Goal: Information Seeking & Learning: Check status

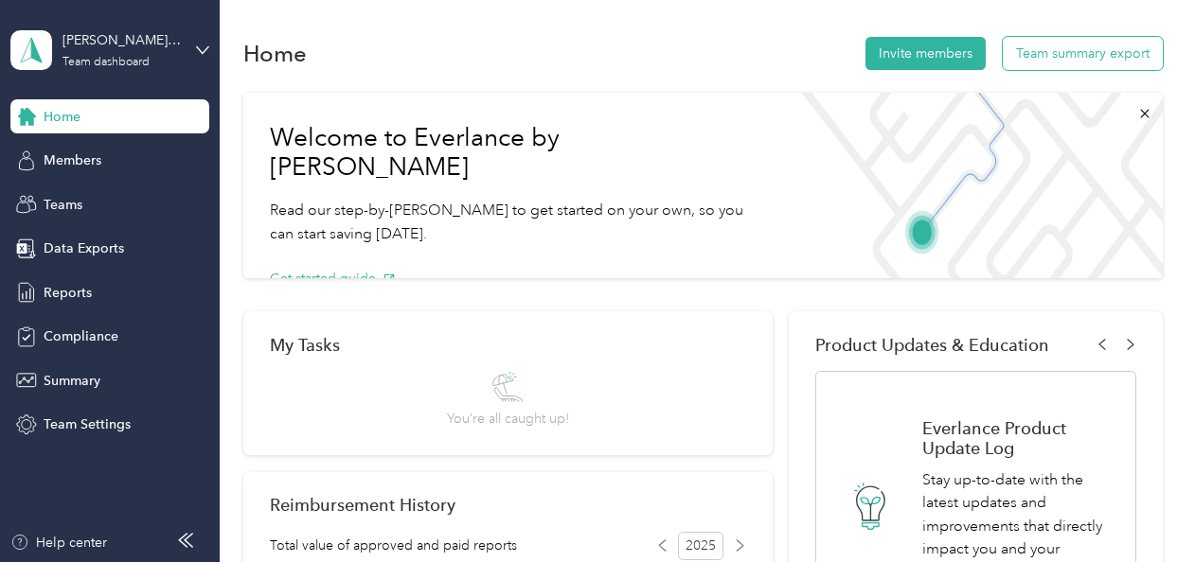
click at [1091, 50] on button "Team summary export" at bounding box center [1082, 53] width 160 height 33
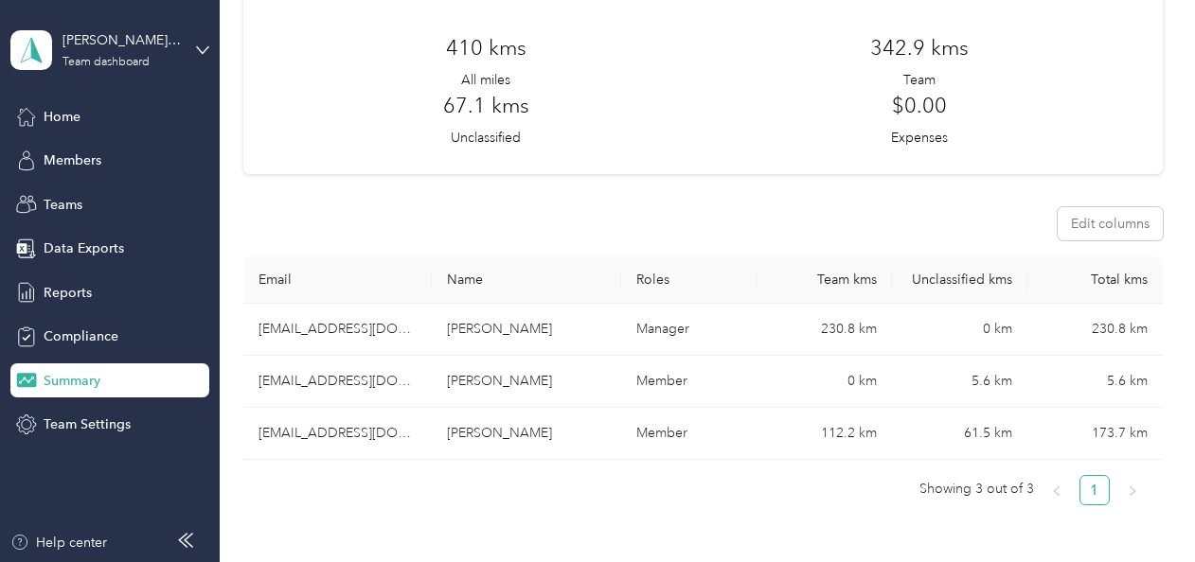
scroll to position [164, 0]
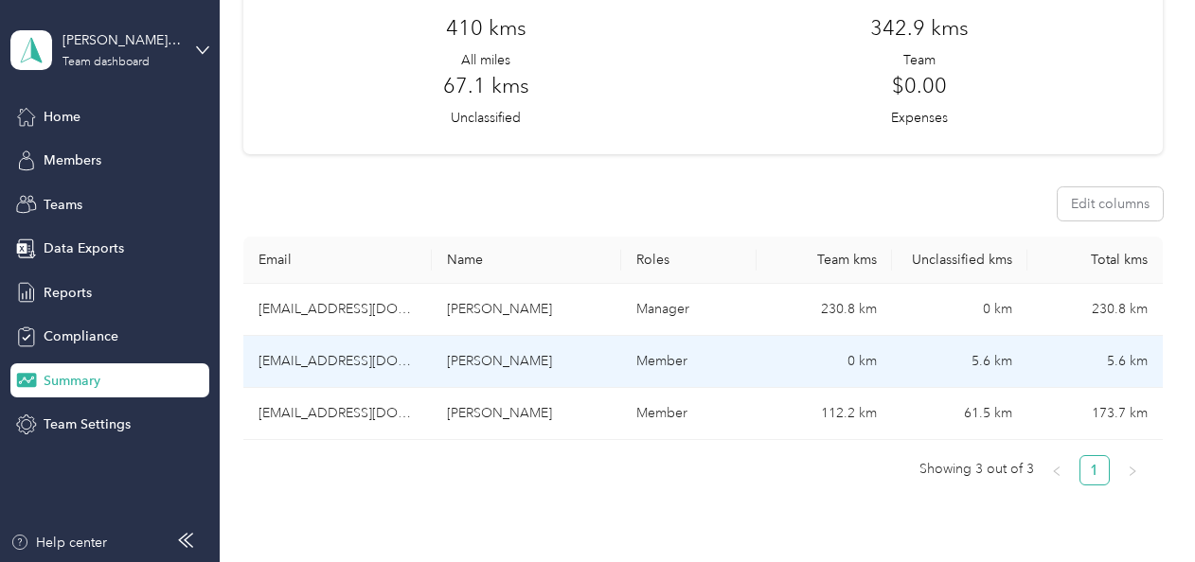
click at [481, 362] on td "[PERSON_NAME]" at bounding box center [526, 362] width 189 height 52
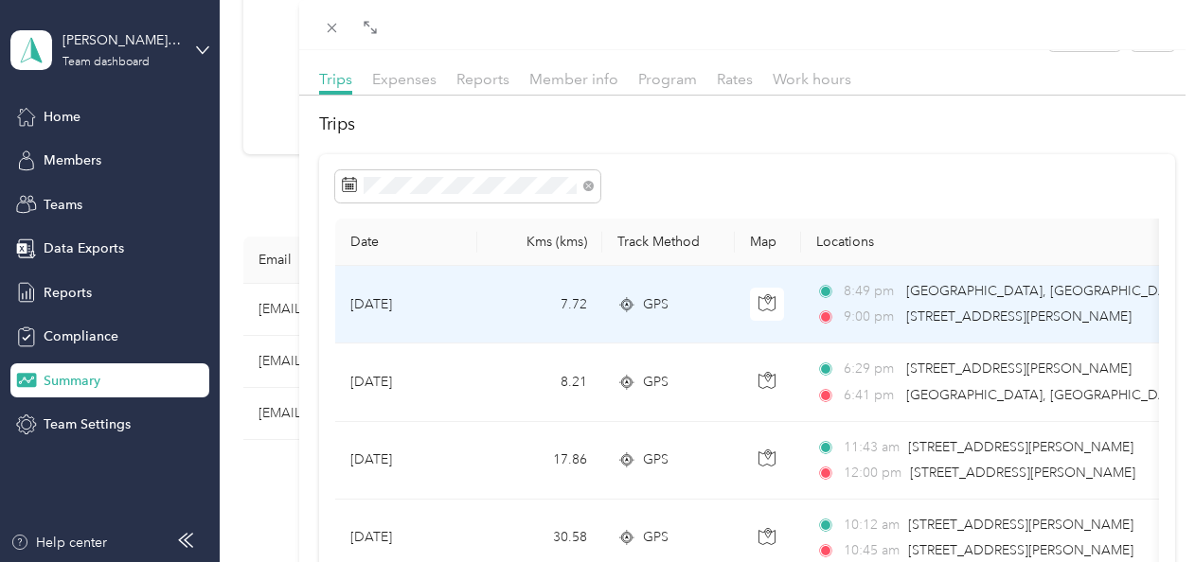
scroll to position [47, 0]
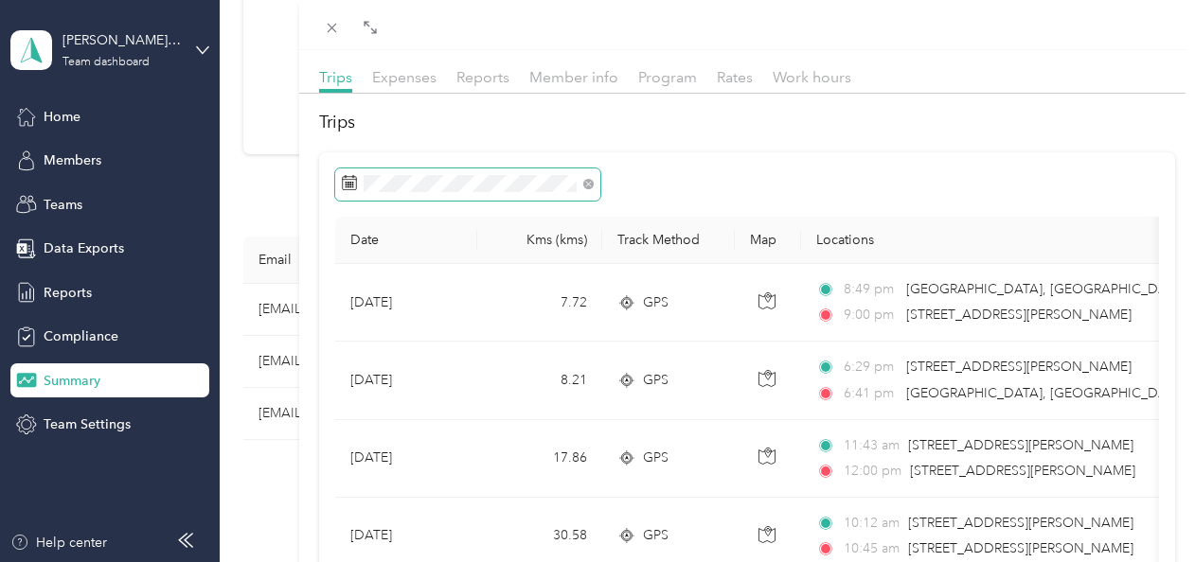
click at [579, 191] on span at bounding box center [467, 185] width 265 height 32
click at [587, 180] on icon at bounding box center [588, 184] width 10 height 10
click at [446, 194] on span at bounding box center [467, 185] width 265 height 32
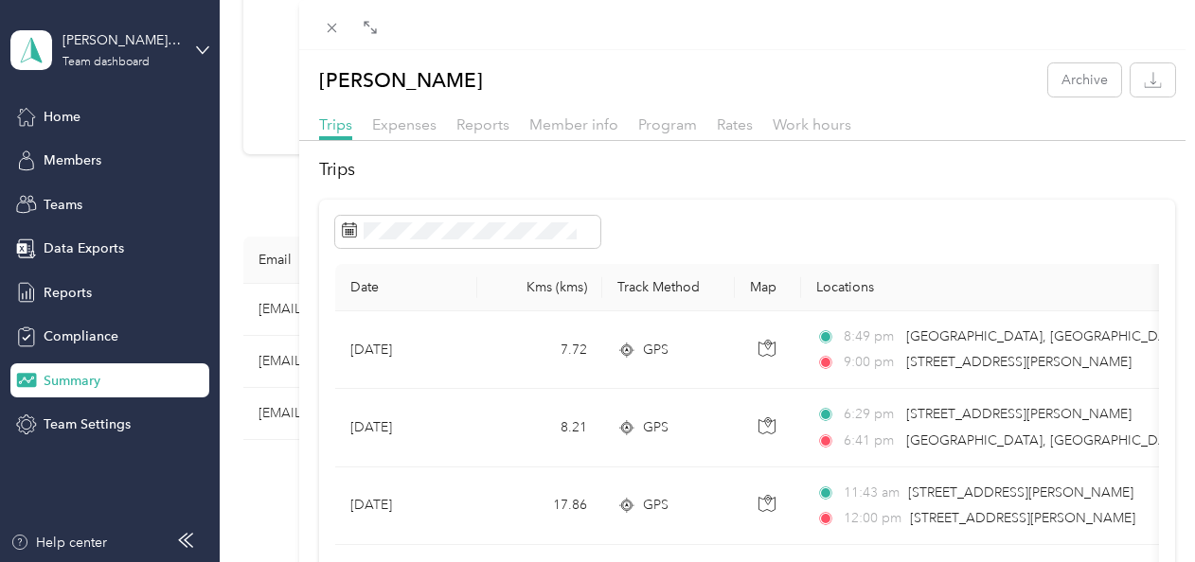
click at [687, 237] on div at bounding box center [747, 232] width 824 height 32
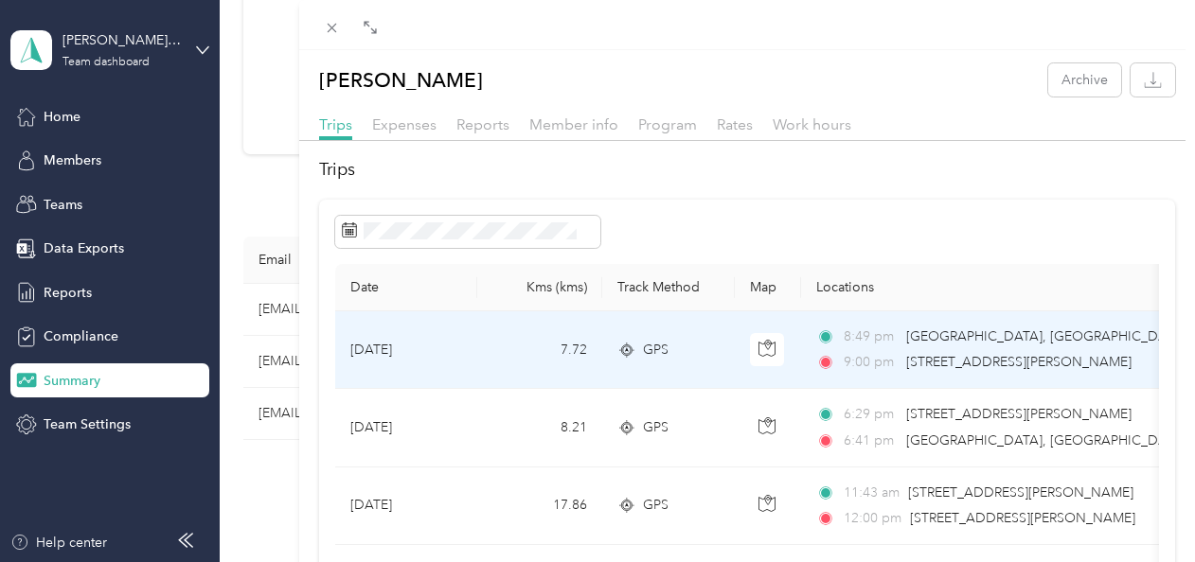
click at [1002, 372] on span "[STREET_ADDRESS][PERSON_NAME]" at bounding box center [1018, 362] width 225 height 21
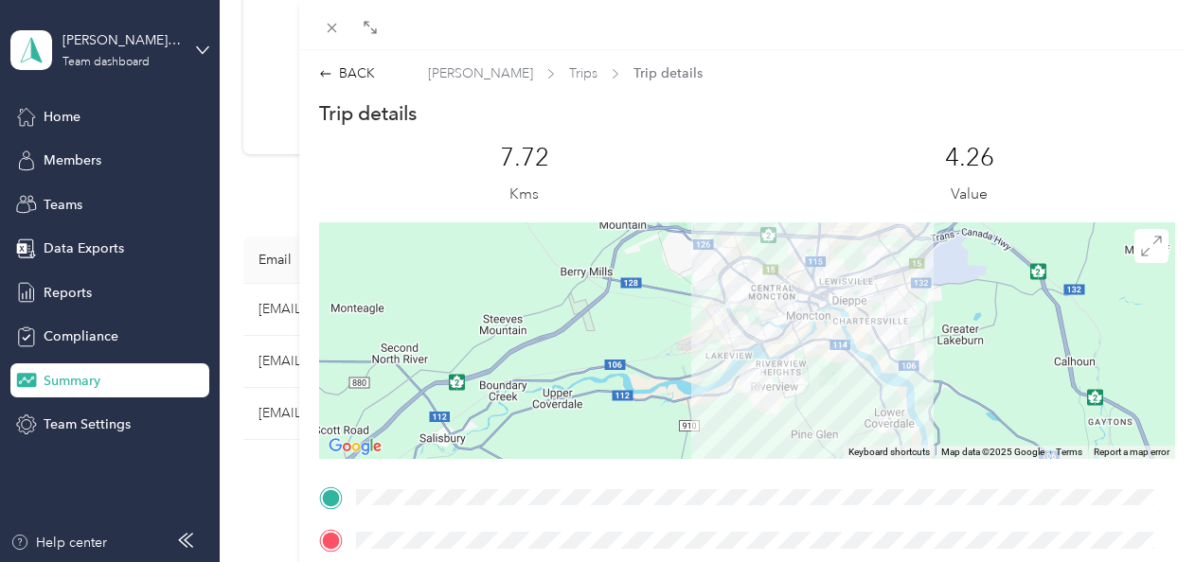
click at [817, 381] on div at bounding box center [747, 340] width 857 height 237
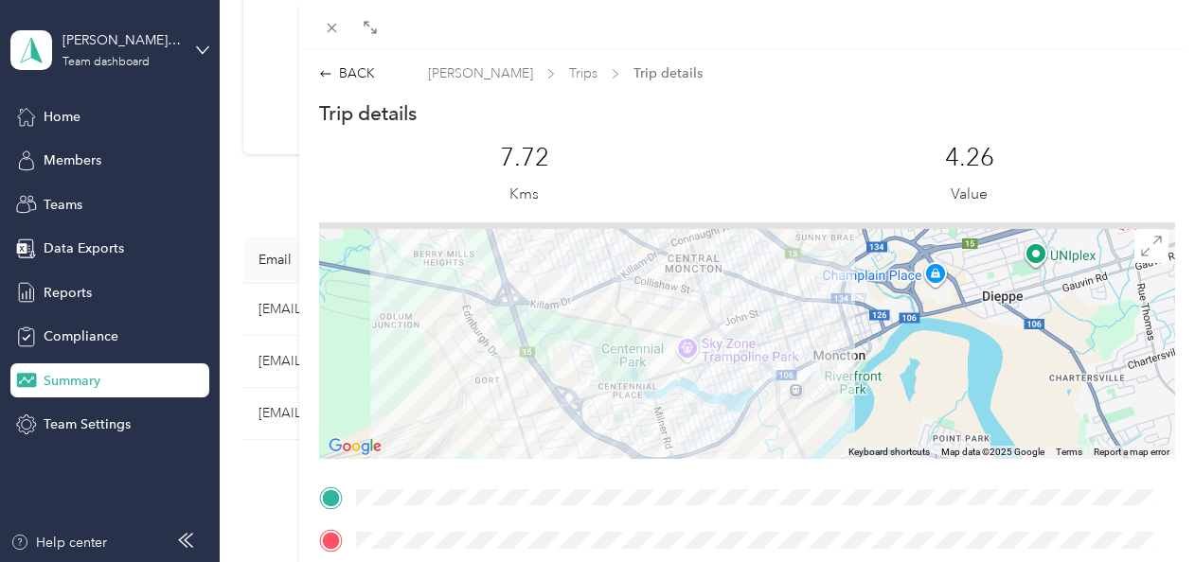
drag, startPoint x: 732, startPoint y: 312, endPoint x: 825, endPoint y: 583, distance: 286.2
click at [825, 561] on html "[PERSON_NAME]' Myrer's Team Team dashboard Home Members Teams Data Exports Repo…" at bounding box center [592, 281] width 1185 height 562
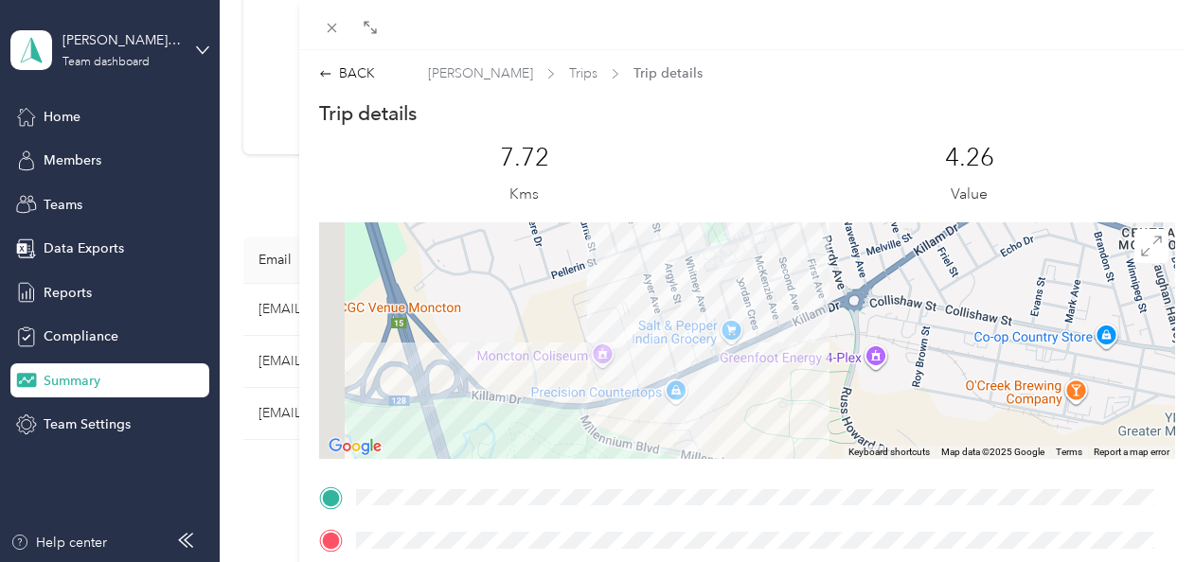
drag, startPoint x: 593, startPoint y: 393, endPoint x: 780, endPoint y: 396, distance: 187.5
click at [780, 396] on div at bounding box center [747, 340] width 857 height 237
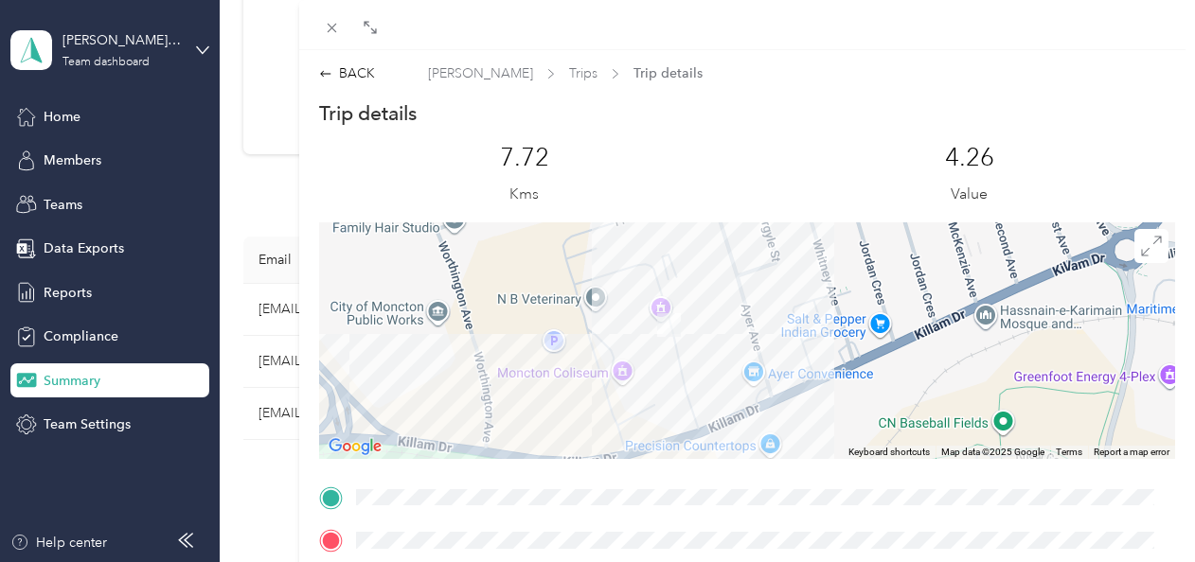
drag, startPoint x: 589, startPoint y: 373, endPoint x: 807, endPoint y: 419, distance: 222.6
click at [807, 419] on div at bounding box center [747, 340] width 857 height 237
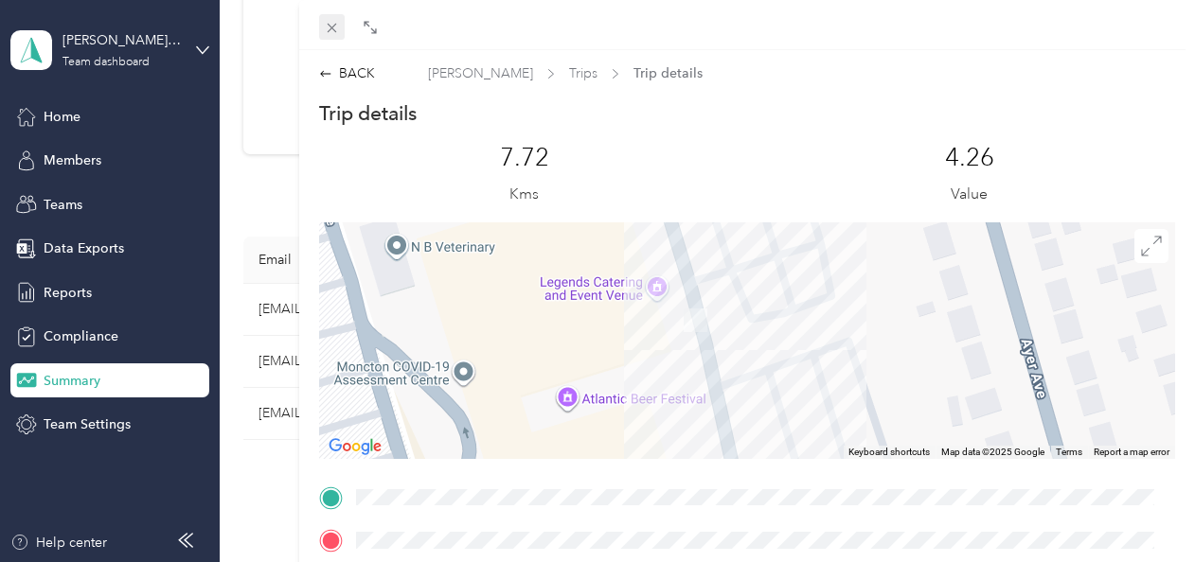
click at [333, 28] on icon at bounding box center [332, 28] width 16 height 16
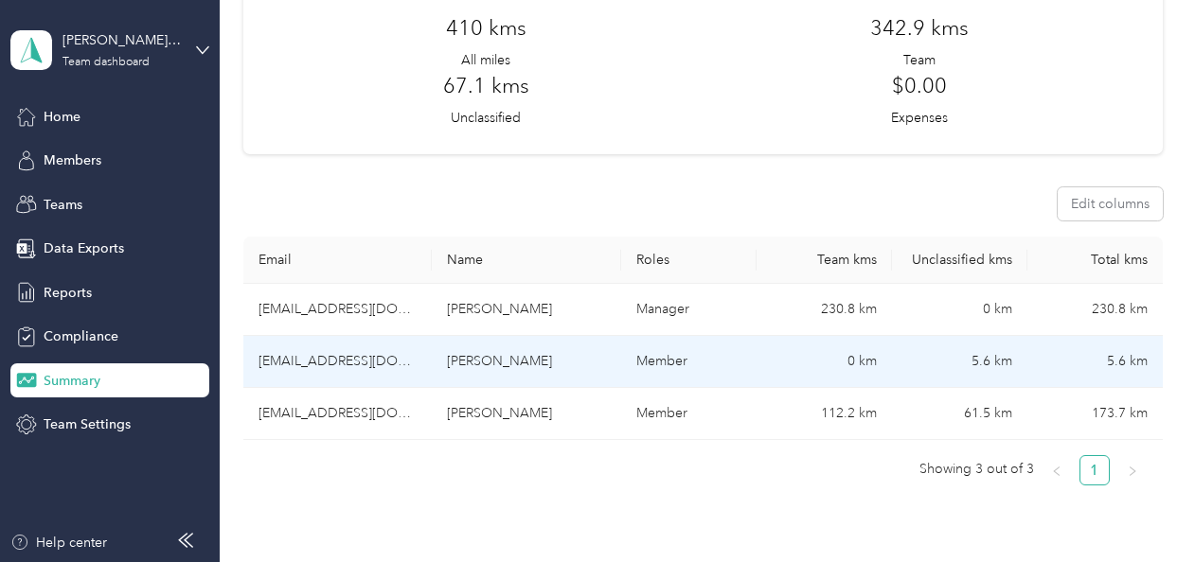
click at [457, 346] on td "[PERSON_NAME]" at bounding box center [526, 362] width 189 height 52
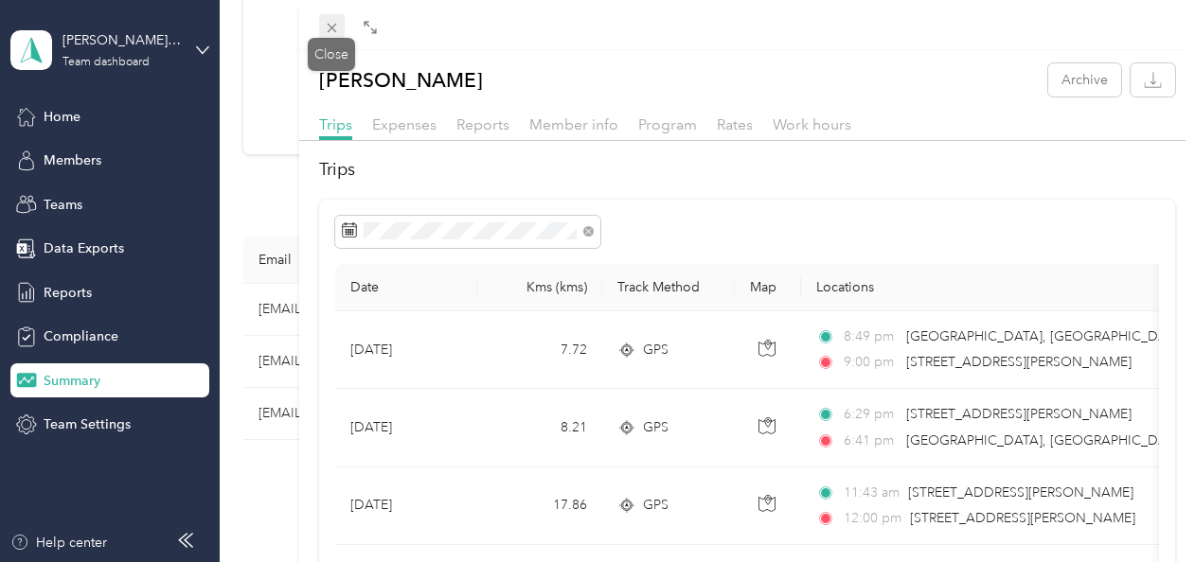
click at [333, 23] on icon at bounding box center [332, 28] width 16 height 16
